Goal: Information Seeking & Learning: Learn about a topic

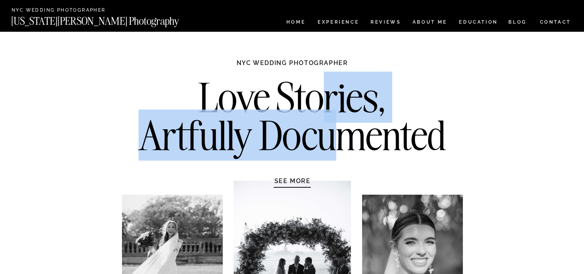
drag, startPoint x: 320, startPoint y: 83, endPoint x: 341, endPoint y: 128, distance: 50.1
click at [341, 128] on h2 "Love Stories, Artfully Documented" at bounding box center [293, 118] width 324 height 81
click at [258, 114] on h2 "Love Stories, Artfully Documented" at bounding box center [293, 118] width 324 height 81
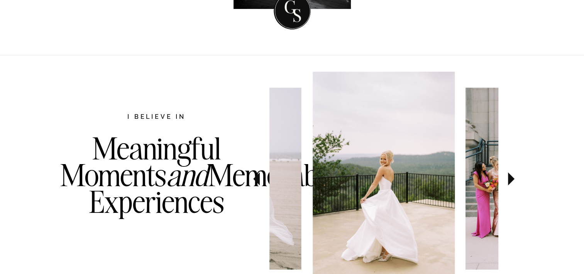
scroll to position [348, 0]
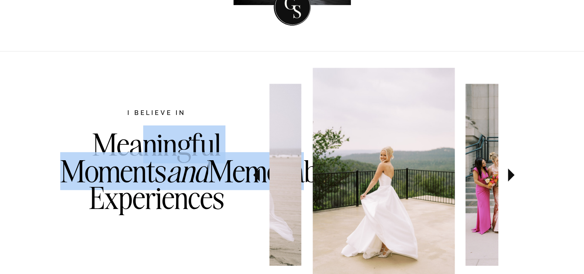
drag, startPoint x: 145, startPoint y: 151, endPoint x: 182, endPoint y: 204, distance: 64.4
click at [182, 204] on h3 "Meaningful Moments and Memorable Experiences" at bounding box center [156, 186] width 193 height 111
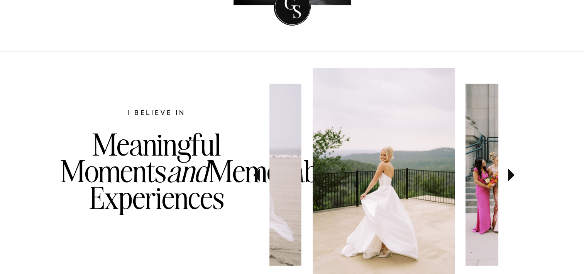
drag, startPoint x: 182, startPoint y: 204, endPoint x: 178, endPoint y: 224, distance: 20.1
click at [178, 224] on h3 "Meaningful Moments and Memorable Experiences" at bounding box center [156, 186] width 193 height 111
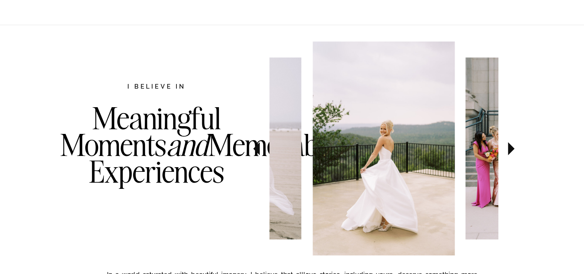
scroll to position [386, 0]
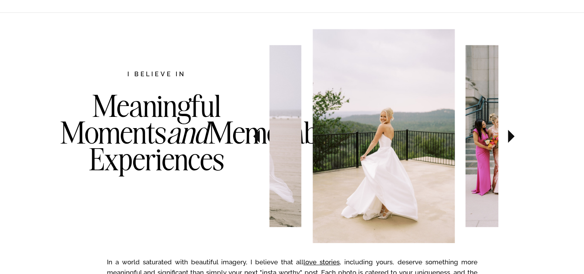
click at [515, 138] on icon at bounding box center [512, 135] width 26 height 27
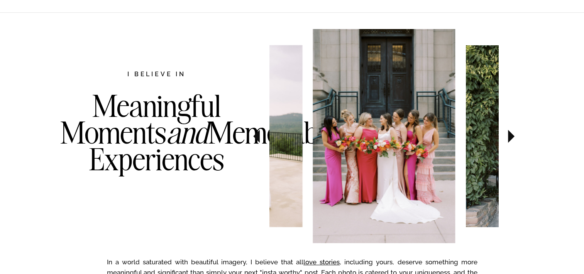
click at [515, 138] on icon at bounding box center [512, 135] width 26 height 27
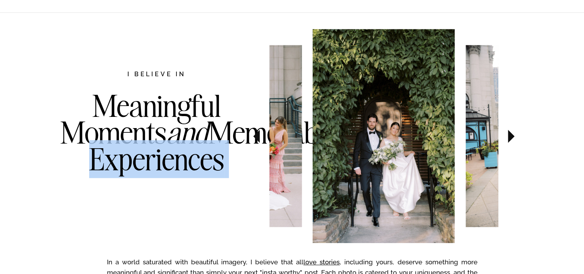
drag, startPoint x: 131, startPoint y: 77, endPoint x: 187, endPoint y: 157, distance: 97.4
click at [187, 157] on div "In a world saturated with beautiful imagery, I believe that all love stories , …" at bounding box center [293, 215] width 464 height 406
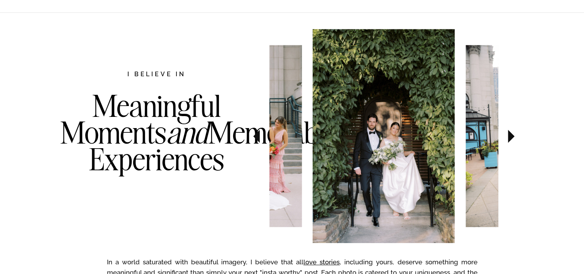
drag, startPoint x: 187, startPoint y: 157, endPoint x: 165, endPoint y: 114, distance: 47.9
click at [165, 114] on h3 "Meaningful Moments and Memorable Experiences" at bounding box center [156, 147] width 193 height 111
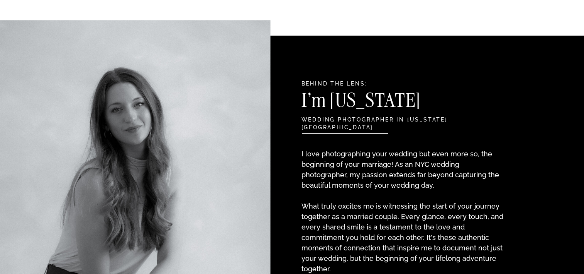
scroll to position [811, 0]
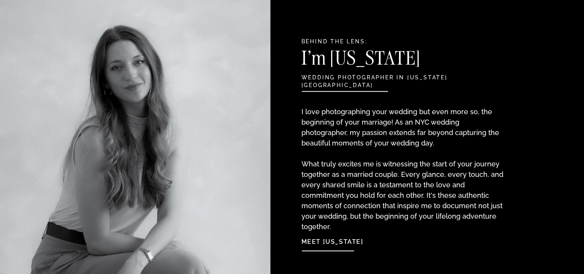
click at [375, 110] on p "I love photographing your wedding but even more so, the beginning of your marri…" at bounding box center [404, 161] width 204 height 110
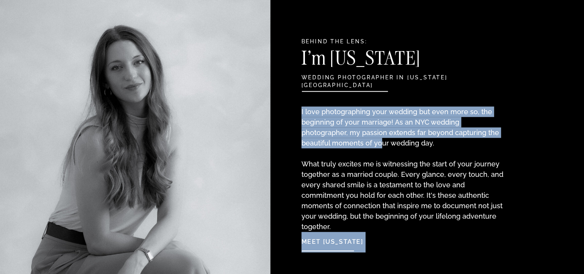
drag, startPoint x: 337, startPoint y: 99, endPoint x: 352, endPoint y: 143, distance: 46.4
click at [446, 133] on p "I love photographing your wedding but even more so, the beginning of your marri…" at bounding box center [404, 161] width 204 height 110
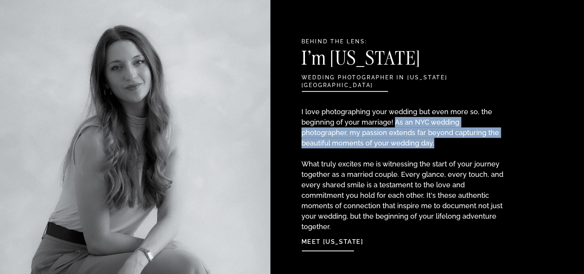
drag, startPoint x: 418, startPoint y: 142, endPoint x: 392, endPoint y: 123, distance: 32.3
click at [392, 123] on p "I love photographing your wedding but even more so, the beginning of your marri…" at bounding box center [404, 161] width 204 height 110
drag, startPoint x: 392, startPoint y: 123, endPoint x: 416, endPoint y: 176, distance: 58.1
click at [412, 134] on p "I love photographing your wedding but even more so, the beginning of your marri…" at bounding box center [404, 161] width 204 height 110
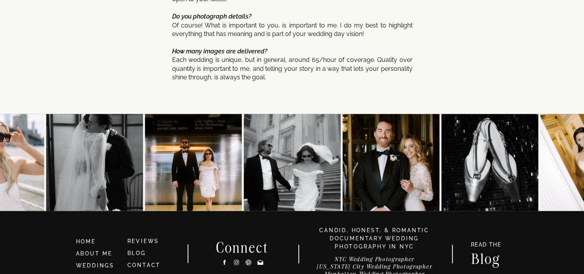
scroll to position [4186, 0]
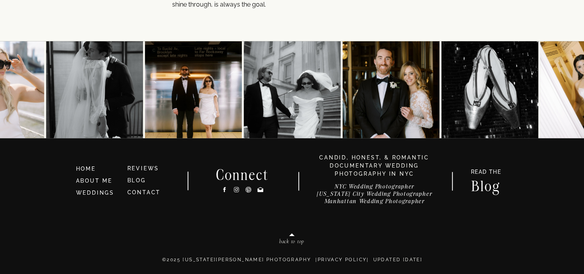
click at [142, 176] on h3 "BLOG" at bounding box center [149, 180] width 45 height 8
click at [139, 178] on link "BLOG" at bounding box center [136, 180] width 19 height 6
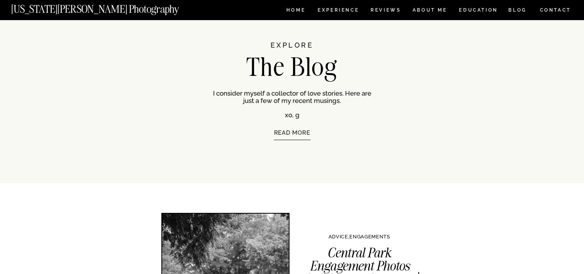
scroll to position [39, 0]
drag, startPoint x: 308, startPoint y: 99, endPoint x: 318, endPoint y: 104, distance: 11.1
click at [318, 104] on p "I consider myself a collector of love stories. Here are just a few of my recent…" at bounding box center [292, 103] width 158 height 28
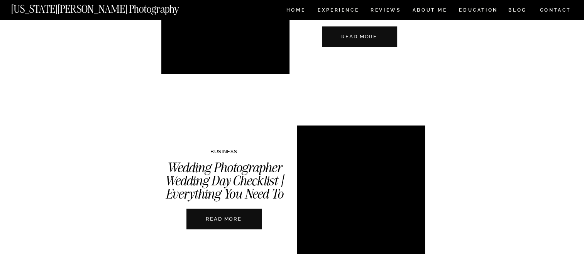
scroll to position [1120, 0]
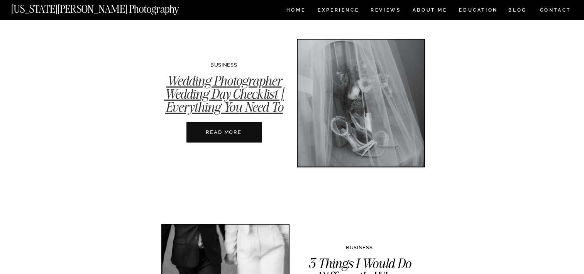
click at [231, 104] on link "Wedding Photographer Wedding Day Checklist | Everything You Need To Bring" at bounding box center [224, 100] width 120 height 56
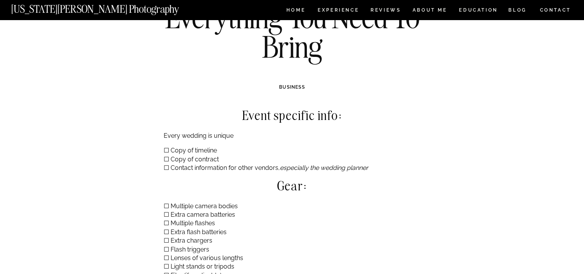
scroll to position [116, 0]
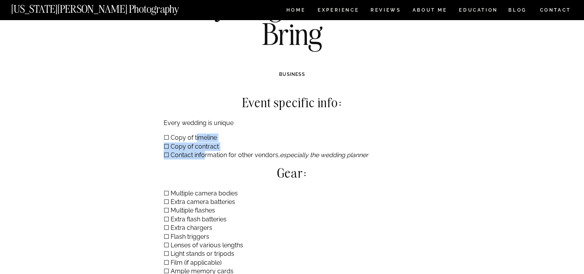
drag, startPoint x: 195, startPoint y: 139, endPoint x: 206, endPoint y: 151, distance: 15.6
click at [206, 151] on p "☐ Copy of timeline ☐ Copy of contract ☐ Contact information for other vendors, …" at bounding box center [293, 146] width 258 height 26
drag, startPoint x: 206, startPoint y: 151, endPoint x: 201, endPoint y: 164, distance: 13.2
click at [201, 164] on div "Event specific info: Every wedding is unique ☐ Copy of timeline ☐ Copy of contr…" at bounding box center [293, 259] width 258 height 328
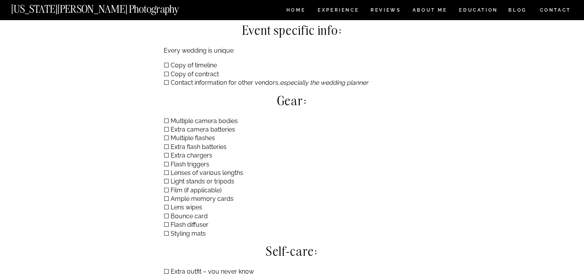
scroll to position [193, 0]
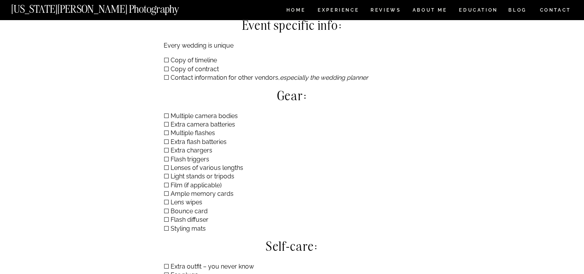
click at [213, 122] on p "☐ Multiple camera bodies ☐ Extra camera batteries ☐ Multiple flashes ☐ Extra fl…" at bounding box center [293, 172] width 258 height 121
click at [218, 147] on p "☐ Multiple camera bodies ☐ Extra camera batteries ☐ Multiple flashes ☐ Extra fl…" at bounding box center [293, 172] width 258 height 121
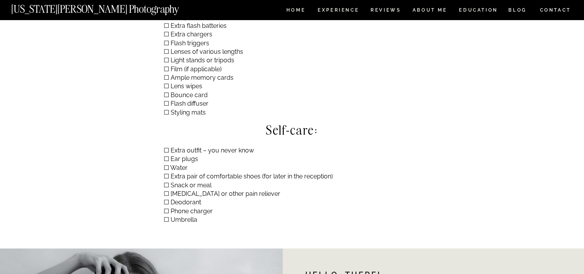
click at [203, 145] on div "Event specific info: Every wedding is unique ☐ Copy of timeline ☐ Copy of contr…" at bounding box center [293, 66] width 258 height 328
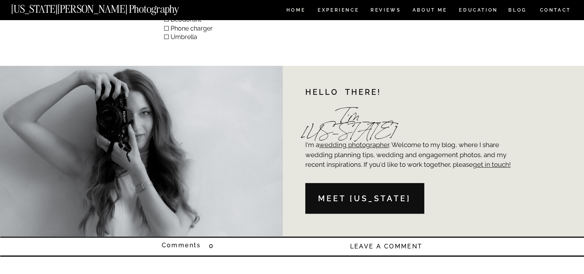
scroll to position [502, 0]
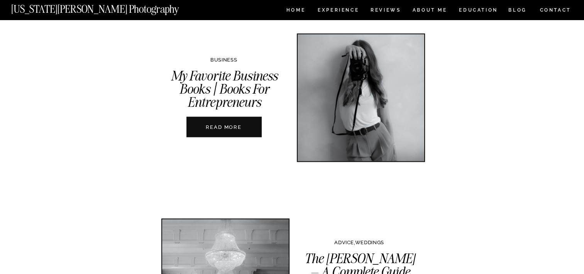
scroll to position [1584, 0]
